Goal: Task Accomplishment & Management: Complete application form

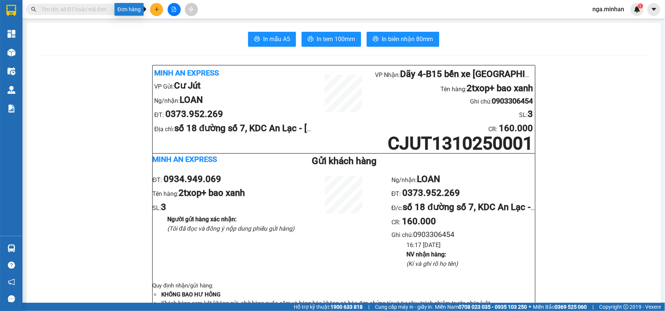
click at [157, 9] on icon "plus" at bounding box center [156, 9] width 4 height 0
click at [184, 27] on div "Tạo đơn hàng" at bounding box center [186, 28] width 33 height 8
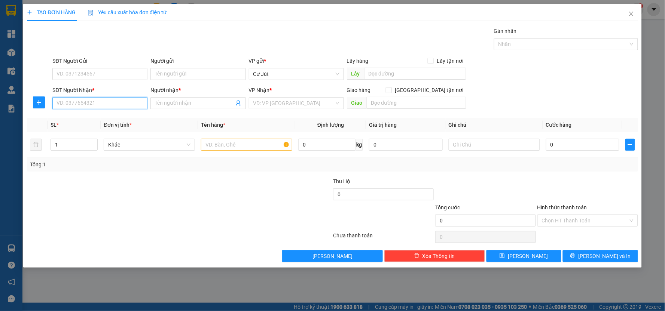
click at [119, 103] on input "SĐT Người Nhận *" at bounding box center [99, 103] width 95 height 12
paste input "082200089"
click at [97, 104] on input "0822000891" at bounding box center [99, 103] width 95 height 12
type input "0822000891"
click at [182, 101] on input "Người nhận *" at bounding box center [194, 103] width 79 height 8
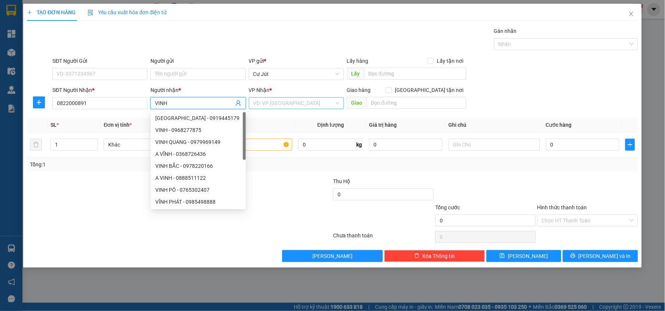
type input "VINH"
click at [280, 107] on input "search" at bounding box center [293, 103] width 81 height 11
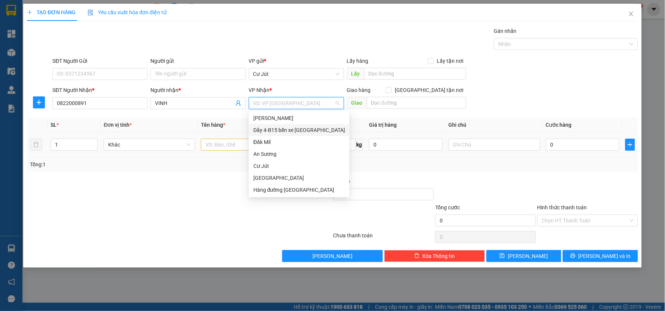
drag, startPoint x: 281, startPoint y: 129, endPoint x: 278, endPoint y: 145, distance: 16.4
click at [281, 129] on div "Dãy 4-B15 bến xe [GEOGRAPHIC_DATA]" at bounding box center [299, 130] width 92 height 8
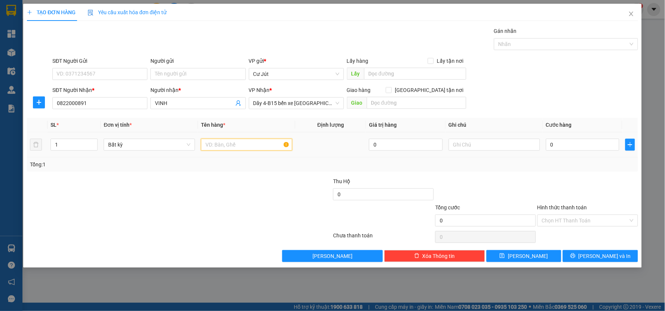
drag, startPoint x: 237, startPoint y: 145, endPoint x: 234, endPoint y: 151, distance: 7.7
click at [234, 150] on input "text" at bounding box center [246, 145] width 91 height 12
type input "TH NHỎ"
click at [571, 143] on input "0" at bounding box center [583, 145] width 74 height 12
type input "3"
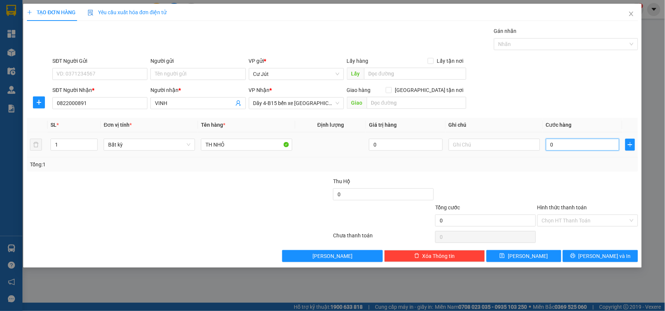
type input "3"
type input "30"
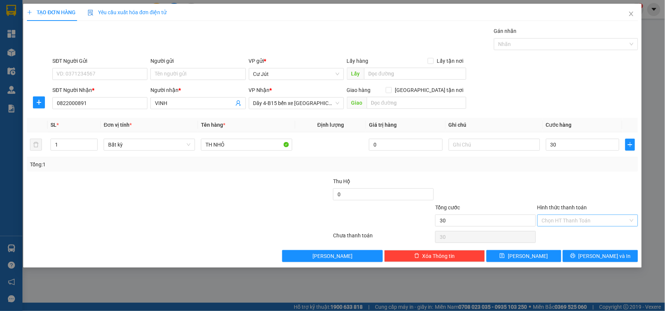
type input "30.000"
drag, startPoint x: 581, startPoint y: 218, endPoint x: 581, endPoint y: 222, distance: 4.1
click at [581, 219] on input "Hình thức thanh toán" at bounding box center [585, 220] width 86 height 11
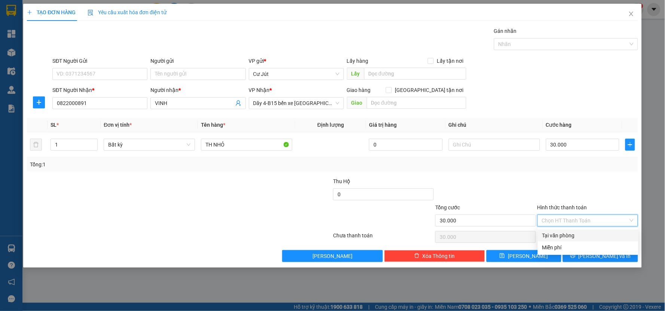
click at [582, 238] on div "Tại văn phòng" at bounding box center [588, 235] width 92 height 8
type input "0"
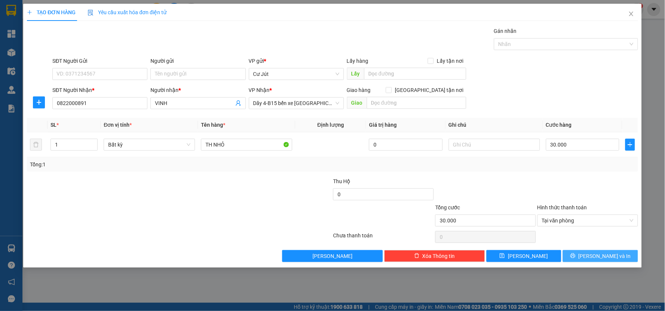
click at [575, 255] on icon "printer" at bounding box center [572, 255] width 5 height 5
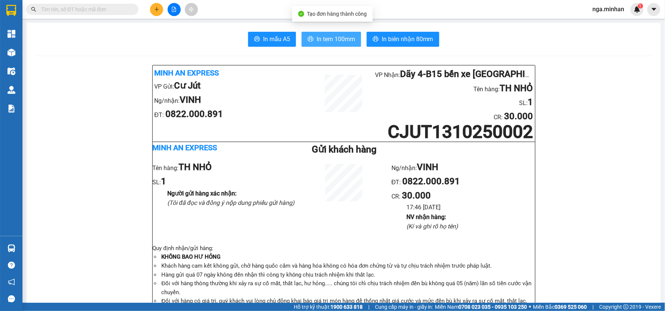
click at [357, 41] on button "In tem 100mm" at bounding box center [330, 39] width 59 height 15
